Goal: Book appointment/travel/reservation

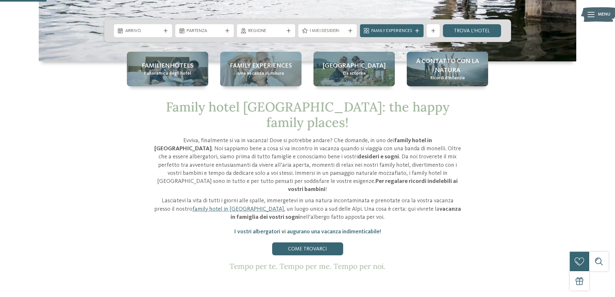
scroll to position [226, 0]
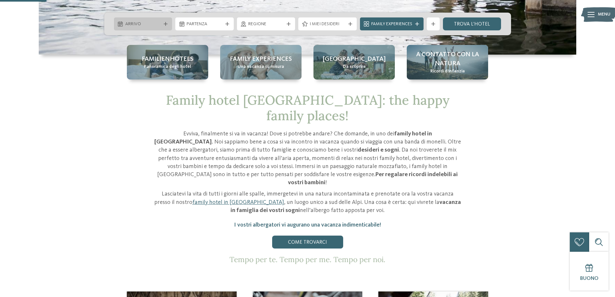
click at [162, 22] on div at bounding box center [165, 24] width 6 height 4
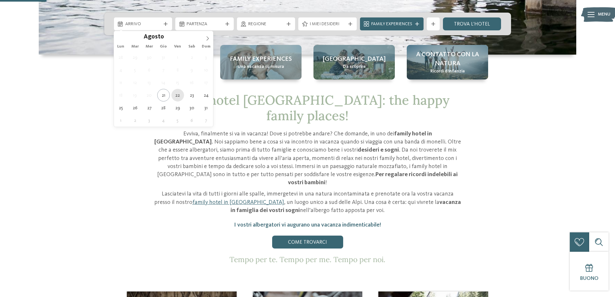
type div "22.08.2025"
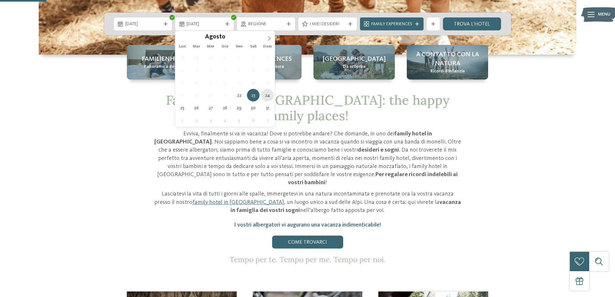
type div "24.08.2025"
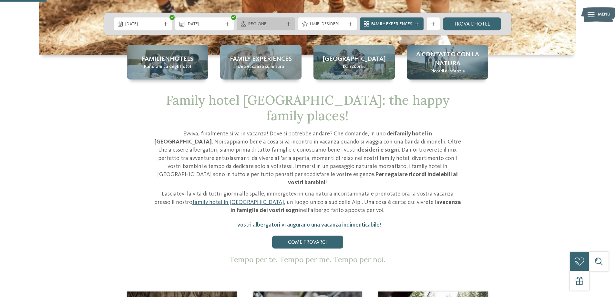
click at [285, 21] on div "Regione" at bounding box center [266, 23] width 39 height 7
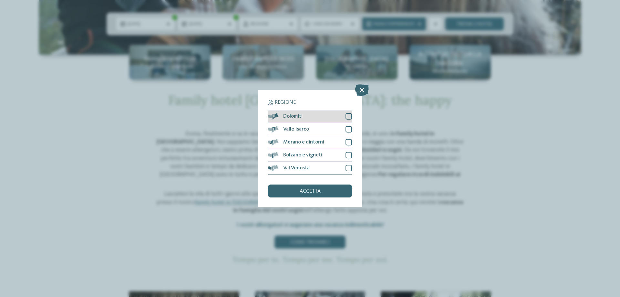
click at [350, 120] on div "Dolomiti" at bounding box center [310, 116] width 84 height 13
click at [349, 129] on div at bounding box center [349, 129] width 6 height 6
click at [351, 141] on div at bounding box center [349, 142] width 6 height 6
click at [349, 148] on div "Merano e dintorni" at bounding box center [310, 142] width 84 height 13
click at [348, 150] on div "Bolzano e vigneti" at bounding box center [310, 155] width 84 height 13
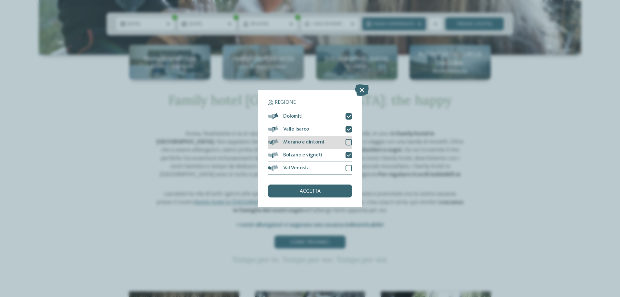
click at [350, 147] on div "Merano e dintorni" at bounding box center [310, 142] width 84 height 13
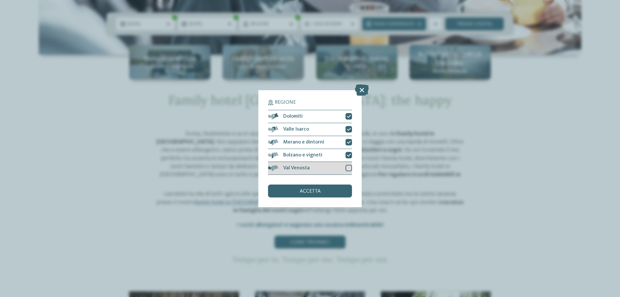
click at [348, 167] on div at bounding box center [349, 168] width 6 height 6
click at [341, 189] on div "accetta" at bounding box center [310, 190] width 84 height 13
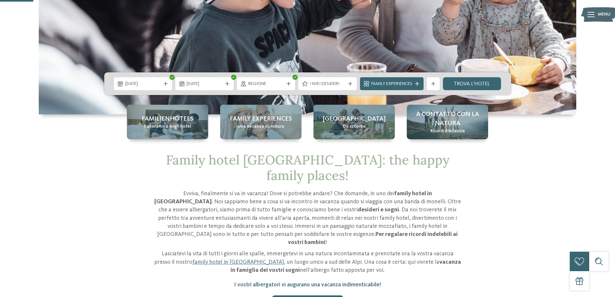
scroll to position [161, 0]
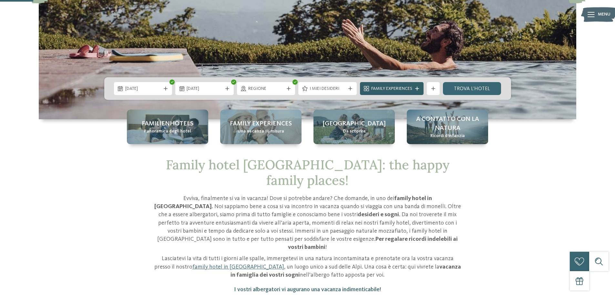
click at [404, 93] on div "Family Experiences" at bounding box center [392, 88] width 64 height 13
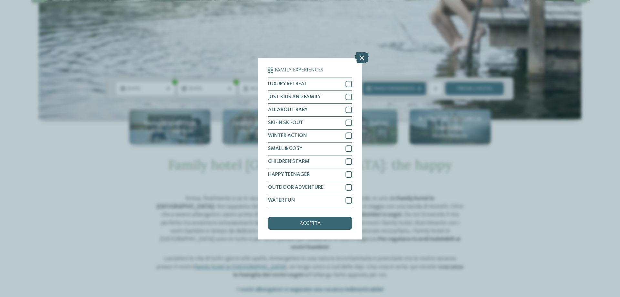
click at [367, 60] on icon at bounding box center [362, 57] width 14 height 11
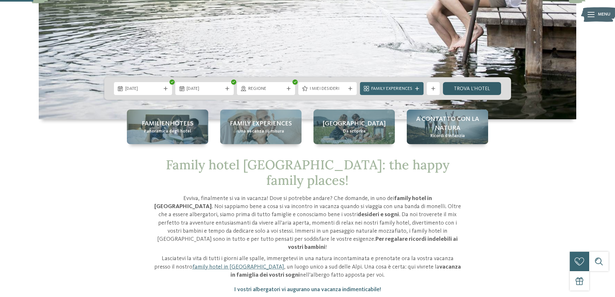
click at [470, 89] on link "trova l’hotel" at bounding box center [472, 88] width 58 height 13
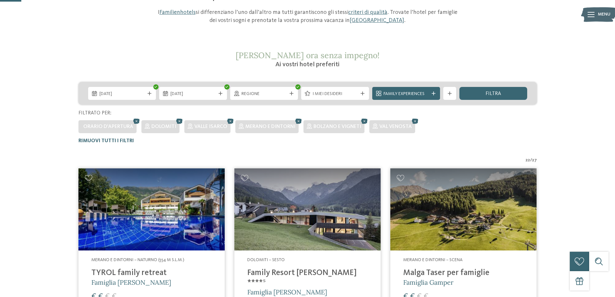
scroll to position [212, 0]
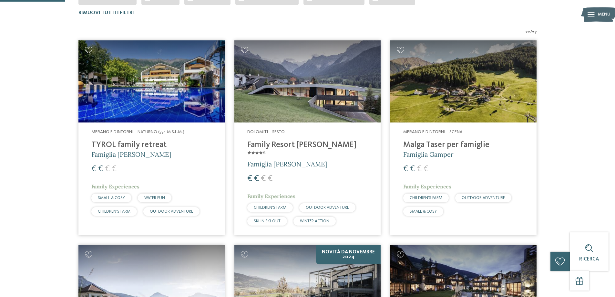
click at [155, 145] on h4 "TYROL family retreat" at bounding box center [151, 145] width 120 height 10
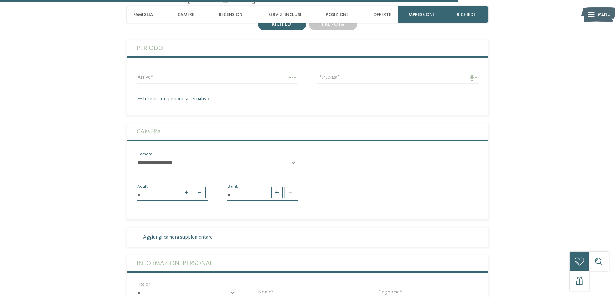
scroll to position [1647, 0]
